Goal: Task Accomplishment & Management: Manage account settings

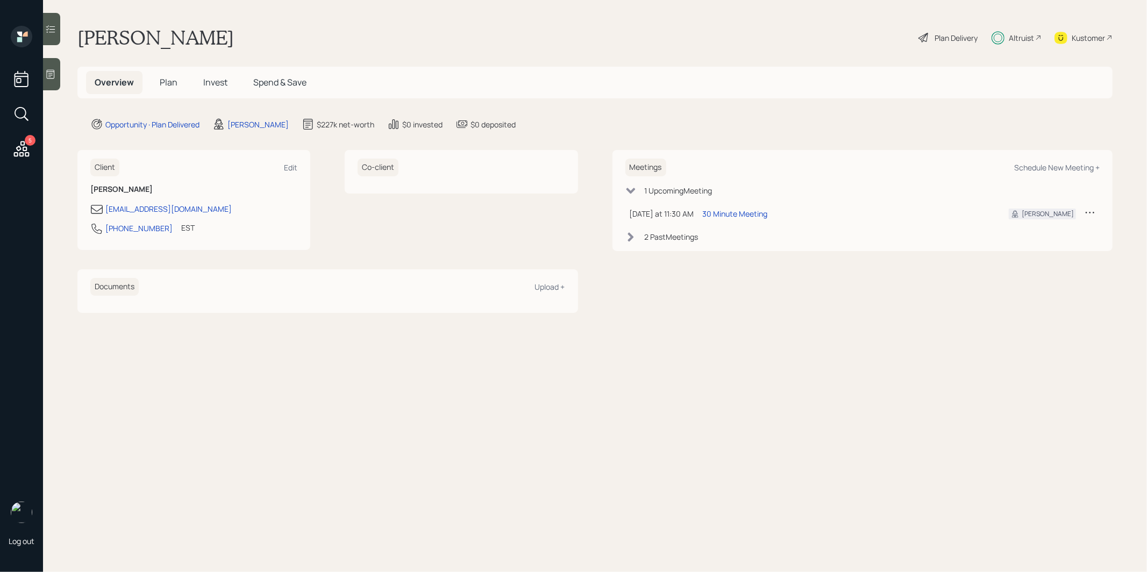
click at [221, 80] on span "Invest" at bounding box center [215, 82] width 24 height 12
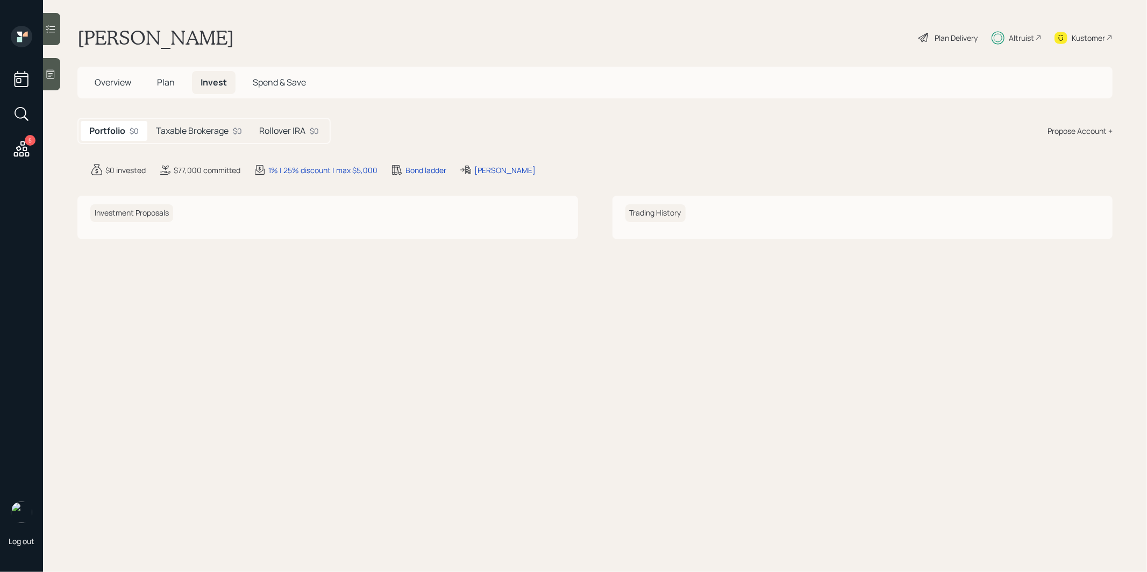
click at [209, 126] on h5 "Taxable Brokerage" at bounding box center [192, 131] width 73 height 10
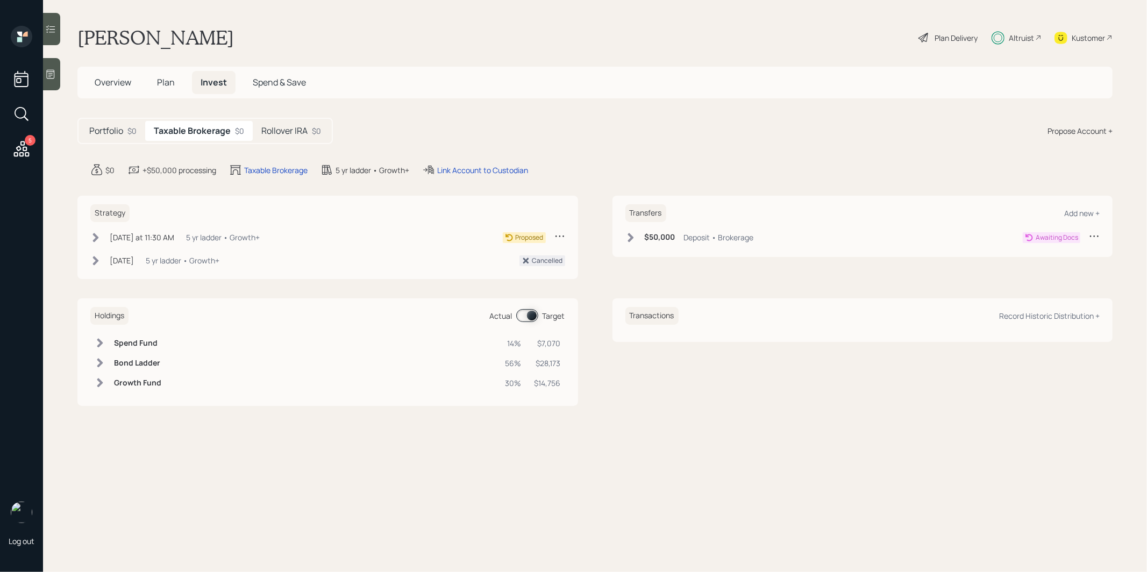
click at [292, 127] on h5 "Rollover IRA" at bounding box center [284, 131] width 46 height 10
click at [449, 169] on div "Link Account to Custodian" at bounding box center [458, 170] width 91 height 11
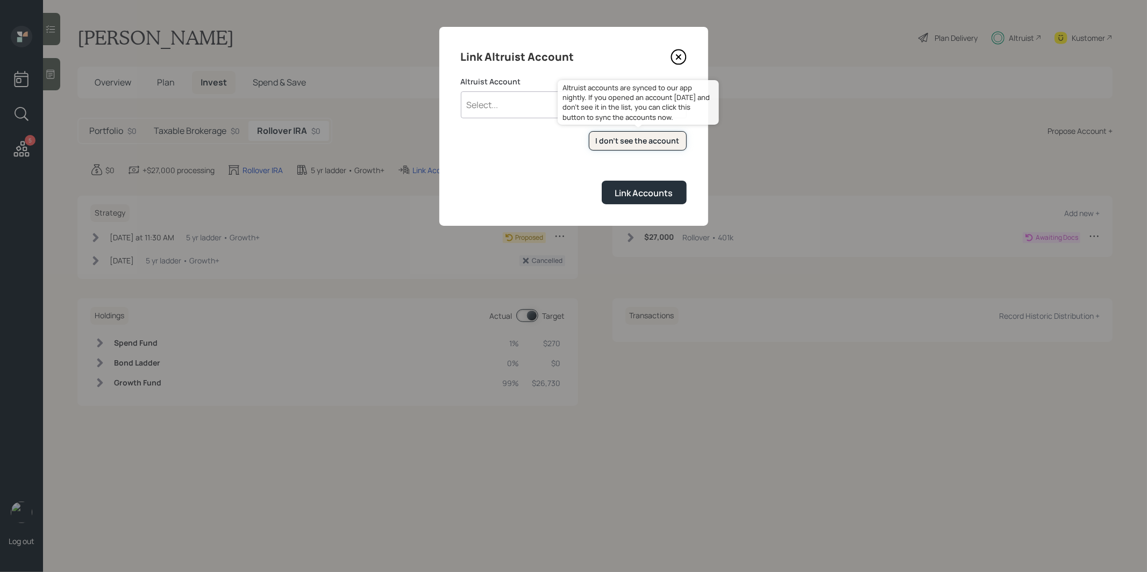
click at [628, 146] on div "I don't see the account" at bounding box center [638, 141] width 84 height 11
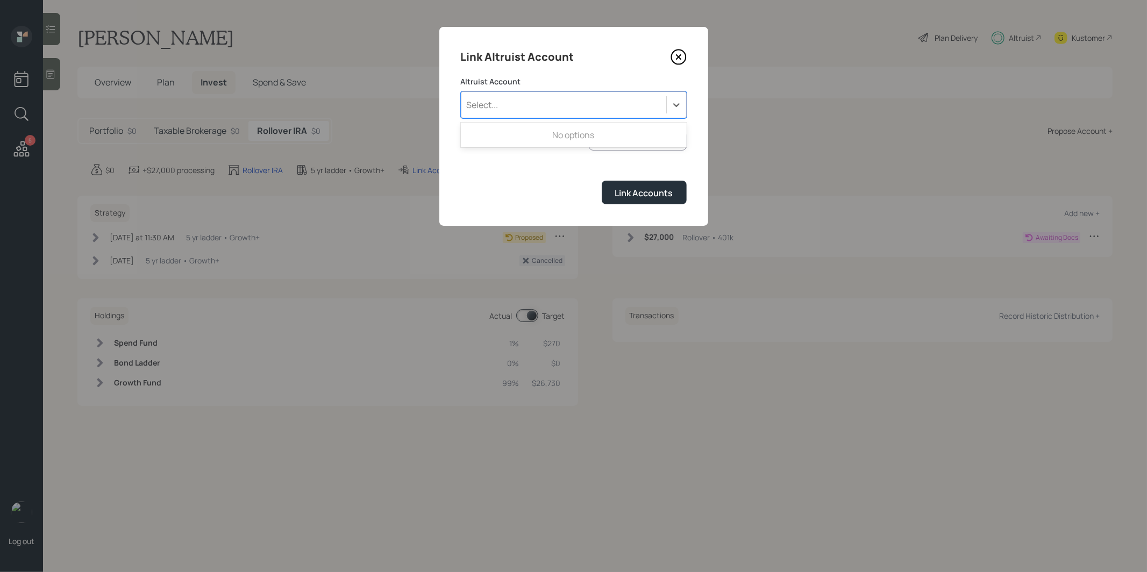
click at [515, 102] on div "Select..." at bounding box center [564, 105] width 205 height 18
click at [677, 59] on icon at bounding box center [678, 57] width 4 height 4
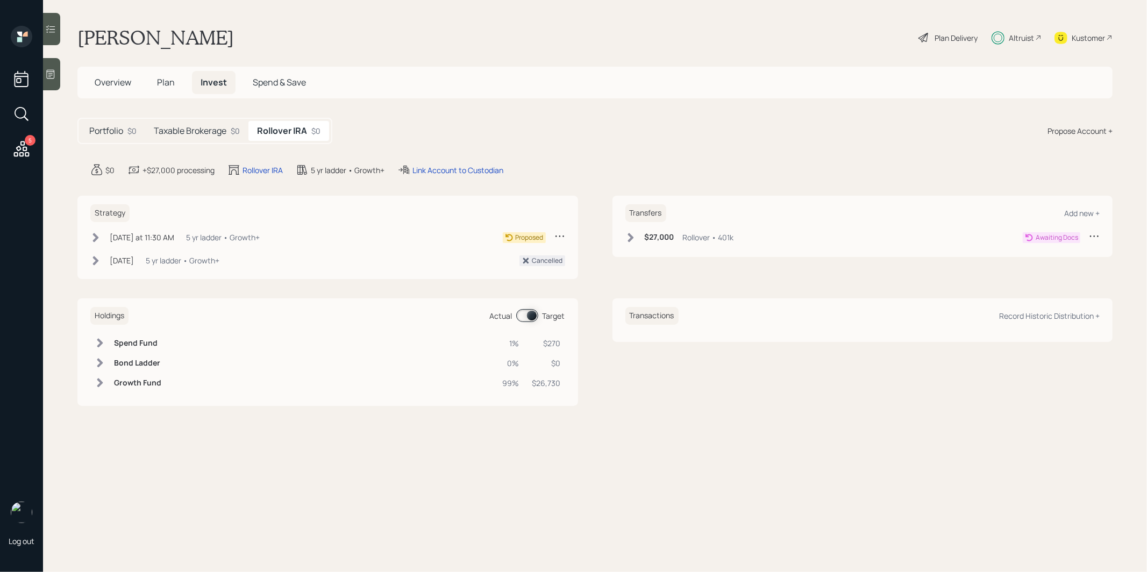
click at [203, 131] on h5 "Taxable Brokerage" at bounding box center [190, 131] width 73 height 10
click at [488, 165] on div "Link Account to Custodian" at bounding box center [482, 170] width 91 height 11
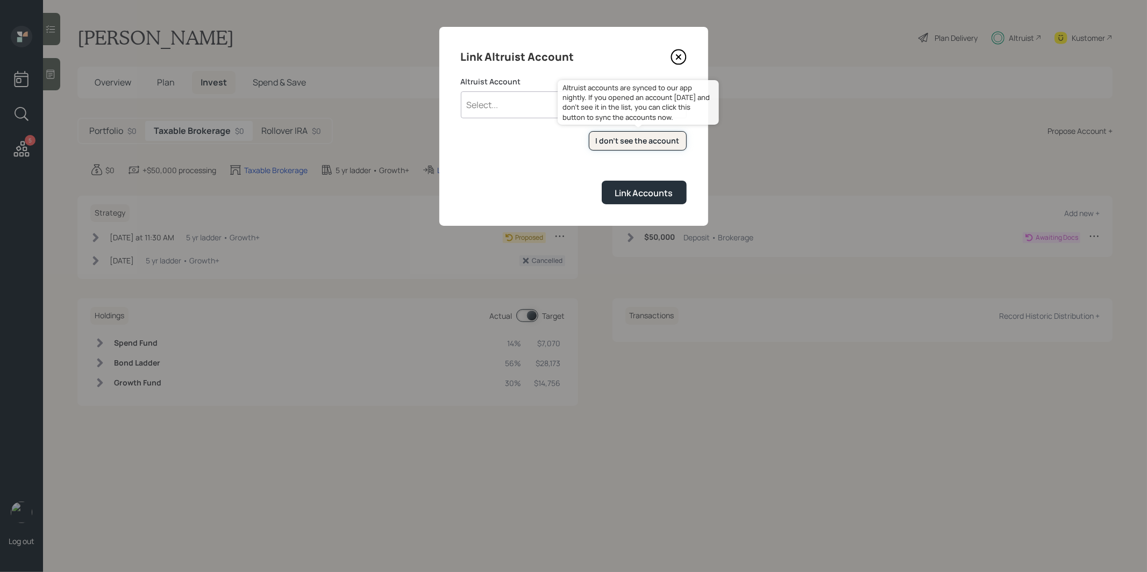
click at [607, 139] on div "I don't see the account" at bounding box center [638, 141] width 84 height 11
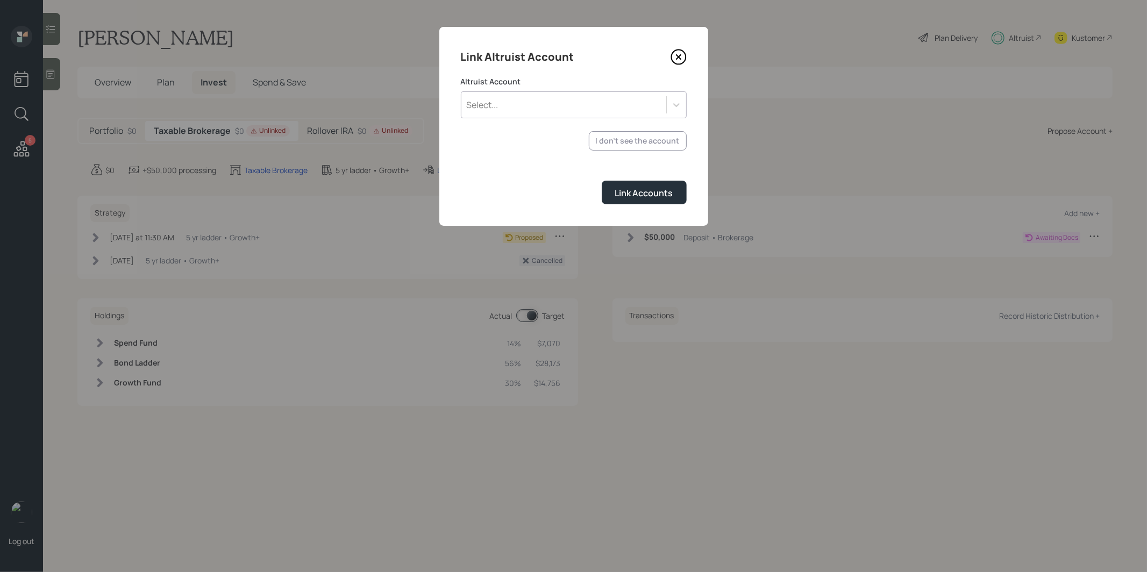
click at [529, 108] on div "Select..." at bounding box center [564, 105] width 205 height 18
click at [506, 155] on div "INDIVIDUAL (2441)" at bounding box center [574, 155] width 226 height 20
click at [641, 189] on div "Link Accounts" at bounding box center [644, 193] width 58 height 12
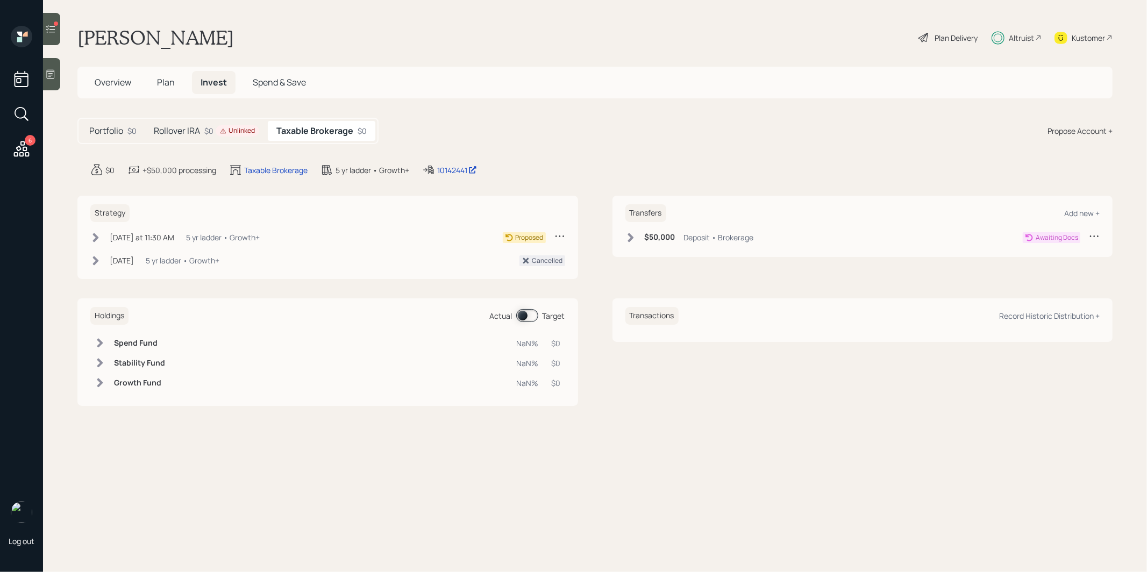
click at [184, 131] on h5 "Rollover IRA" at bounding box center [177, 131] width 46 height 10
click at [460, 168] on div "Link Account to Custodian" at bounding box center [458, 170] width 91 height 11
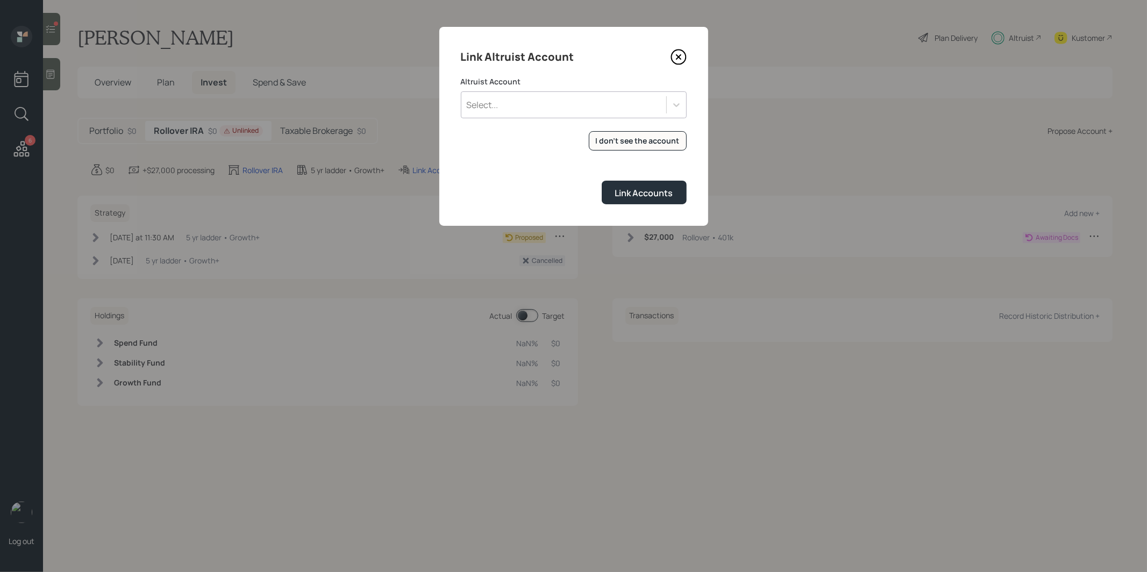
click at [508, 109] on div "Select..." at bounding box center [564, 105] width 205 height 18
click at [508, 129] on div "ROLLOVER IRA (2442)" at bounding box center [574, 135] width 226 height 20
click at [628, 189] on div "Link Accounts" at bounding box center [644, 193] width 58 height 12
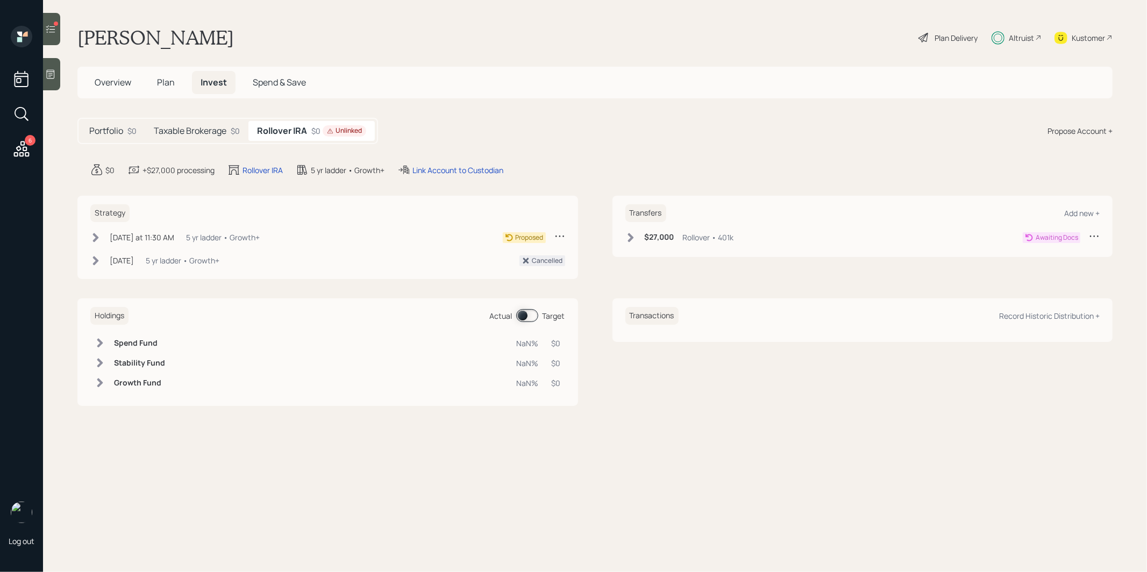
click at [628, 240] on icon at bounding box center [631, 237] width 6 height 9
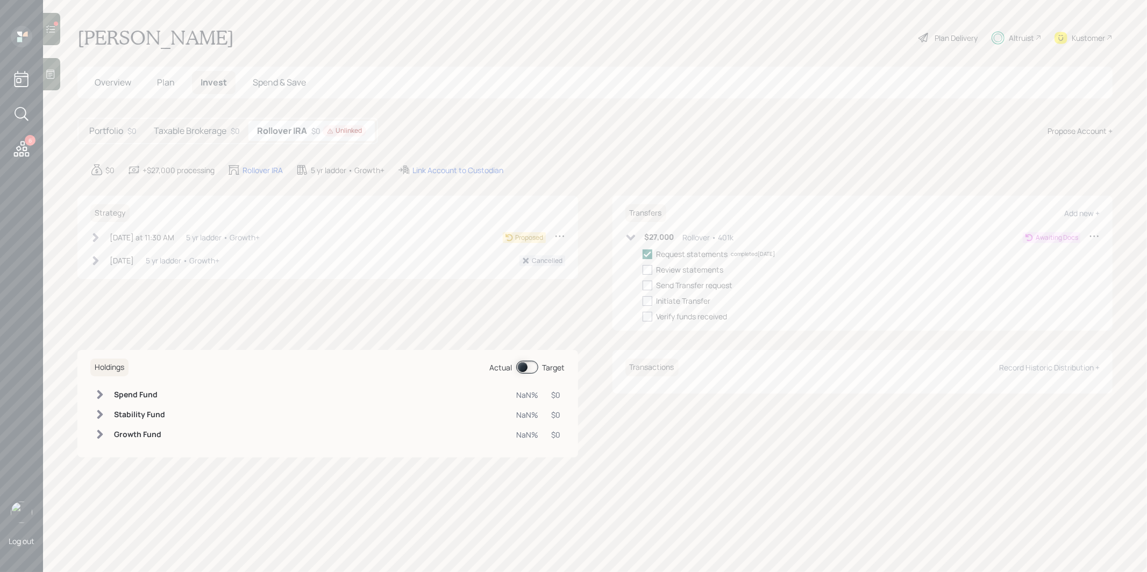
click at [97, 234] on icon at bounding box center [95, 237] width 11 height 11
click at [115, 252] on div at bounding box center [113, 255] width 10 height 10
click at [108, 254] on input "checkbox" at bounding box center [107, 254] width 1 height 1
checkbox input "true"
click at [192, 126] on h5 "Taxable Brokerage" at bounding box center [190, 131] width 73 height 10
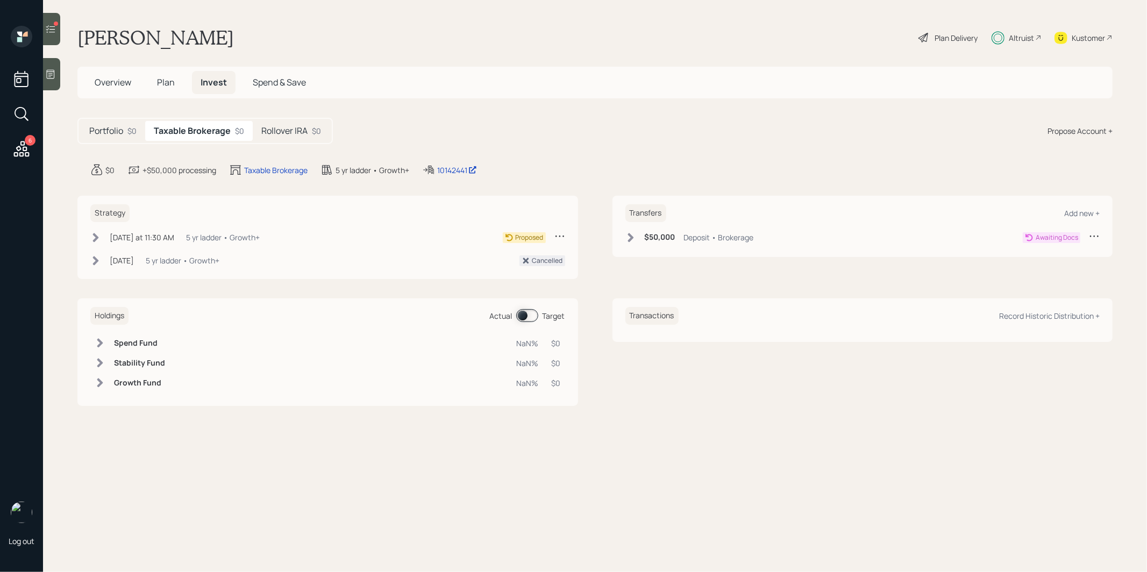
click at [91, 236] on icon at bounding box center [95, 237] width 11 height 11
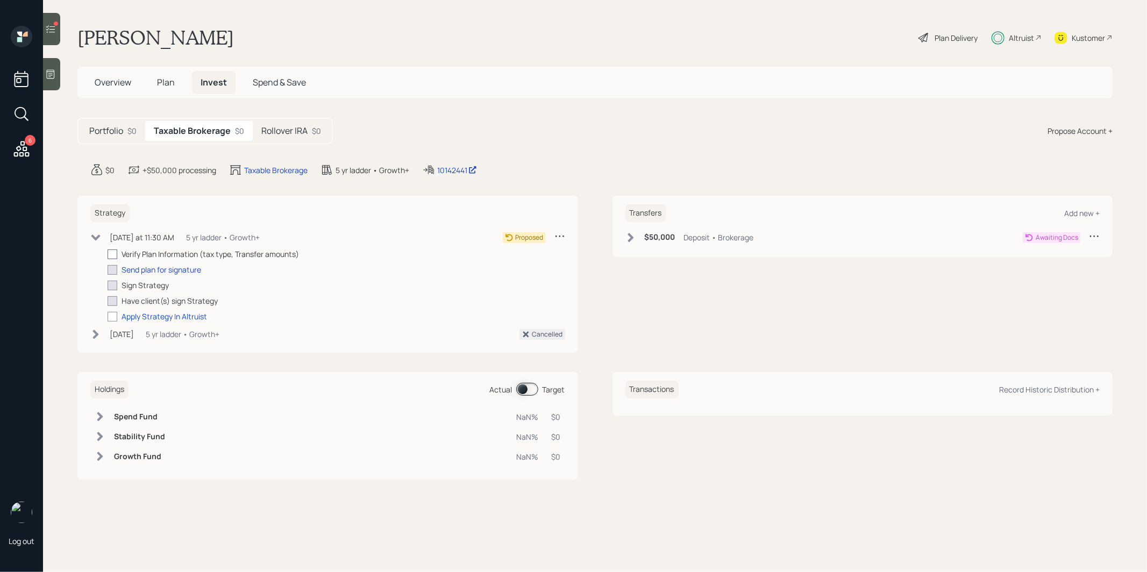
click at [110, 253] on div at bounding box center [113, 255] width 10 height 10
click at [108, 254] on input "checkbox" at bounding box center [107, 254] width 1 height 1
checkbox input "true"
click at [51, 29] on icon at bounding box center [50, 29] width 11 height 11
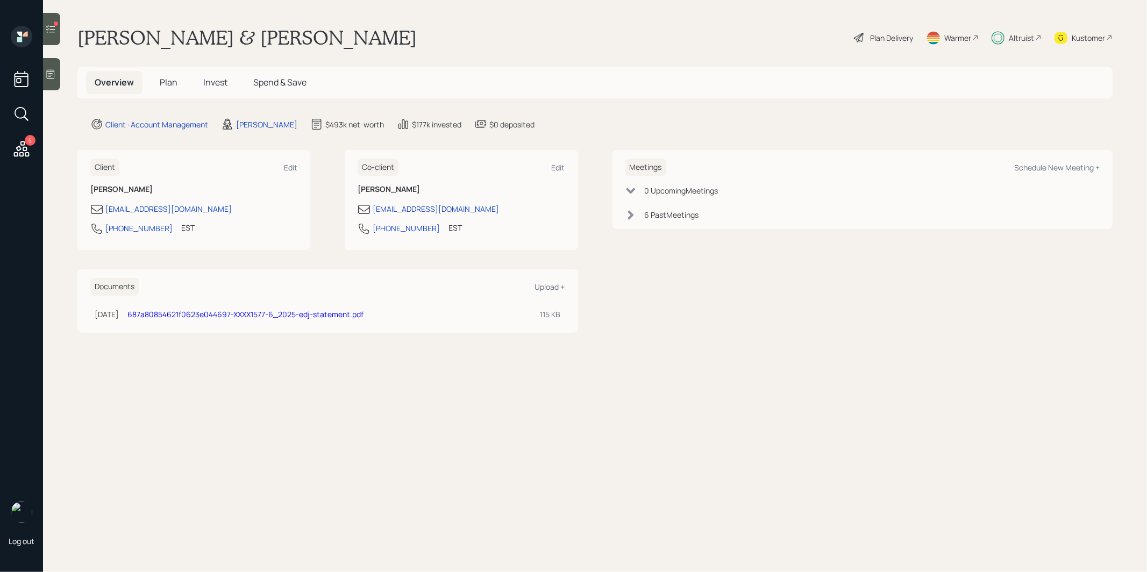
click at [211, 81] on span "Invest" at bounding box center [215, 82] width 24 height 12
